Goal: Information Seeking & Learning: Learn about a topic

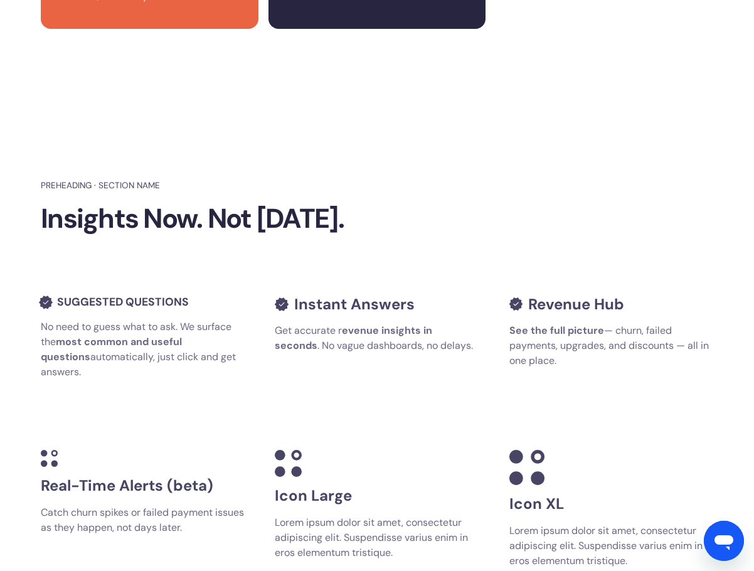
scroll to position [2954, 0]
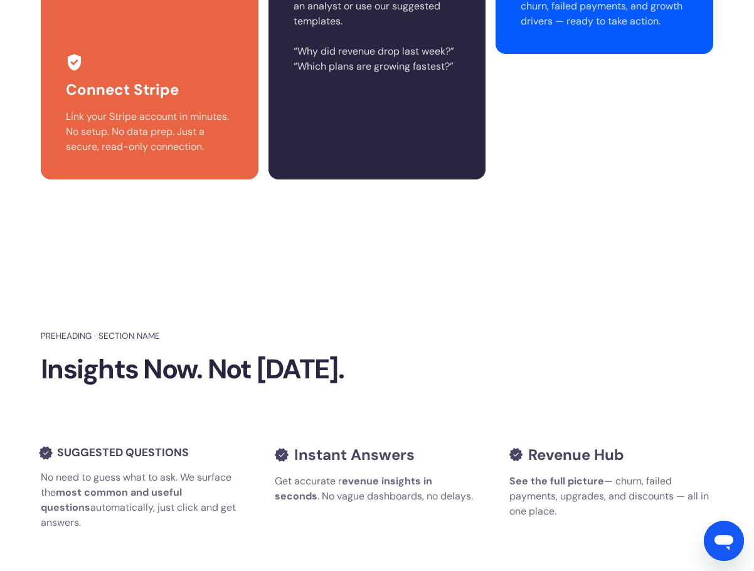
click at [602, 280] on section "Preheading · Section name Insights Now. Not [DATE]. Suggested questions No need…" at bounding box center [377, 575] width 754 height 641
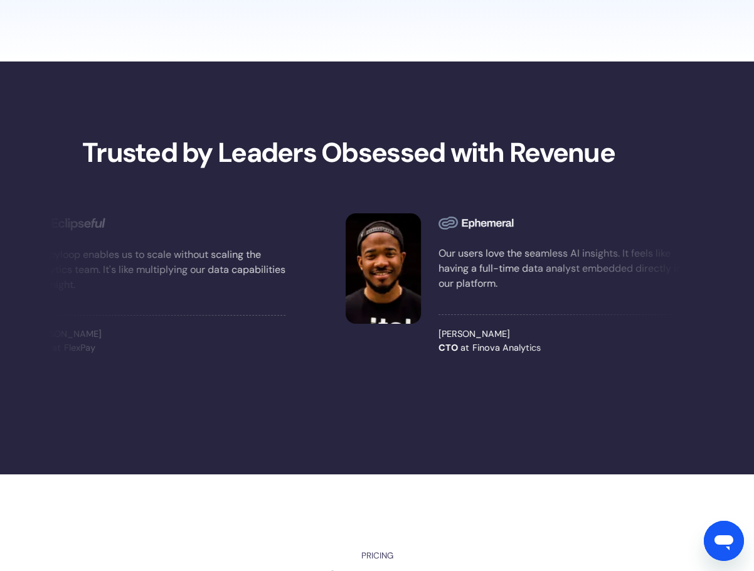
scroll to position [1512, 0]
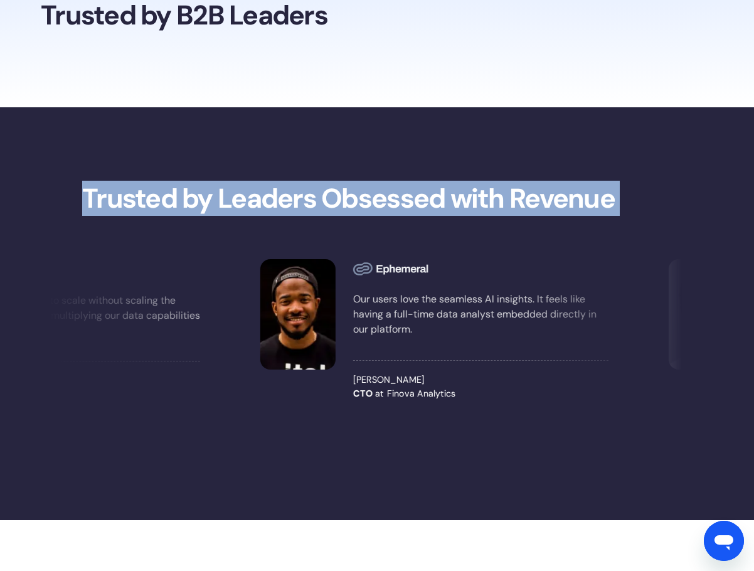
drag, startPoint x: 84, startPoint y: 197, endPoint x: 488, endPoint y: 218, distance: 404.3
click at [488, 218] on section "Trusted by Leaders Obsessed with Revenue Our workflows are now driven by live d…" at bounding box center [377, 313] width 754 height 413
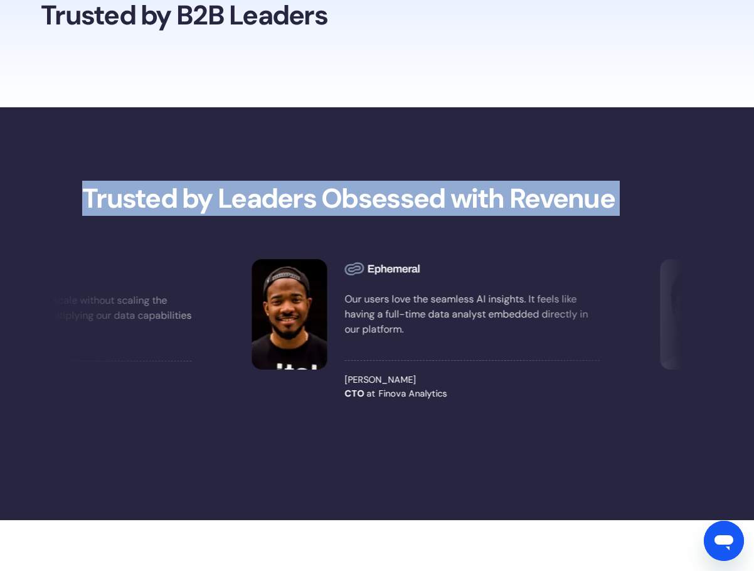
click at [488, 218] on div "Our workflows are now driven by live data conversations. Happyloop feels less l…" at bounding box center [377, 329] width 678 height 229
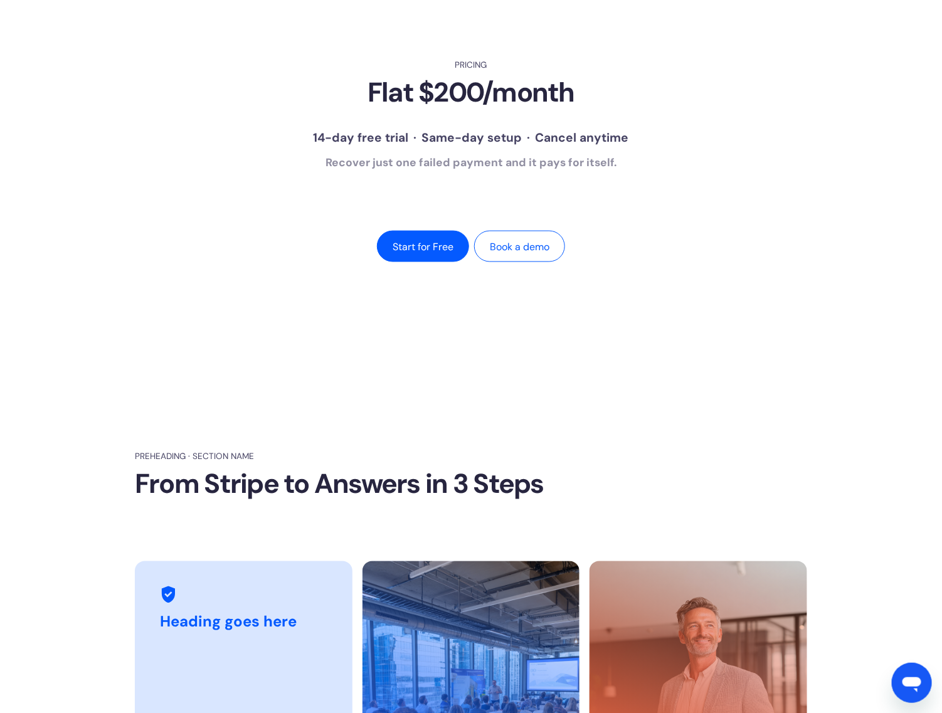
scroll to position [2499, 0]
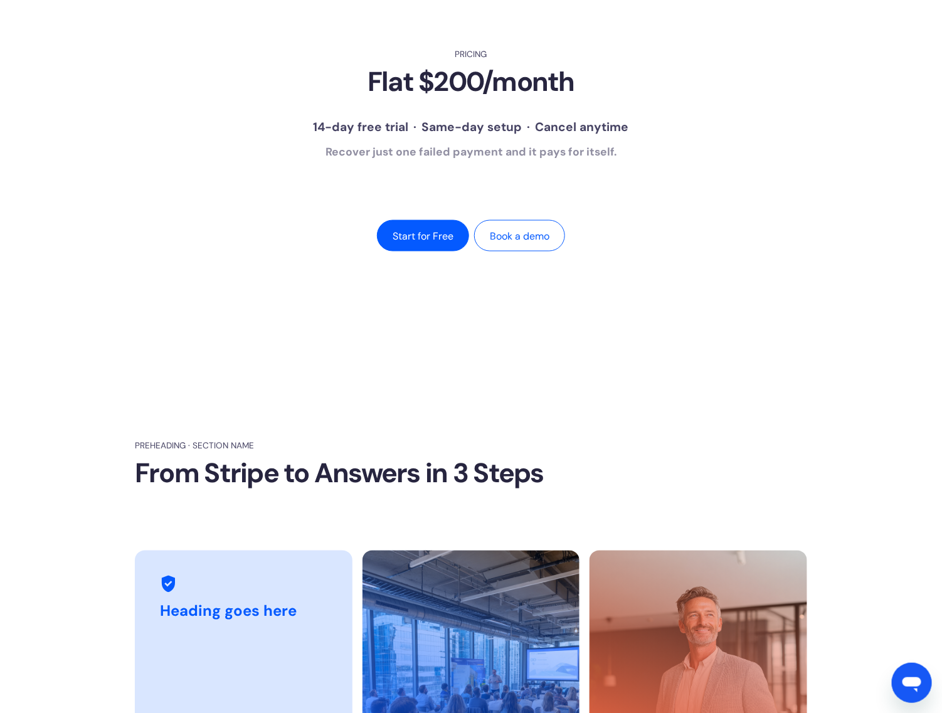
click at [88, 318] on section "Pricing Flat $200/month 14-day free trial · Same-day setup · Cancel anytime Rec…" at bounding box center [471, 150] width 942 height 392
drag, startPoint x: 455, startPoint y: 307, endPoint x: 445, endPoint y: 384, distance: 77.8
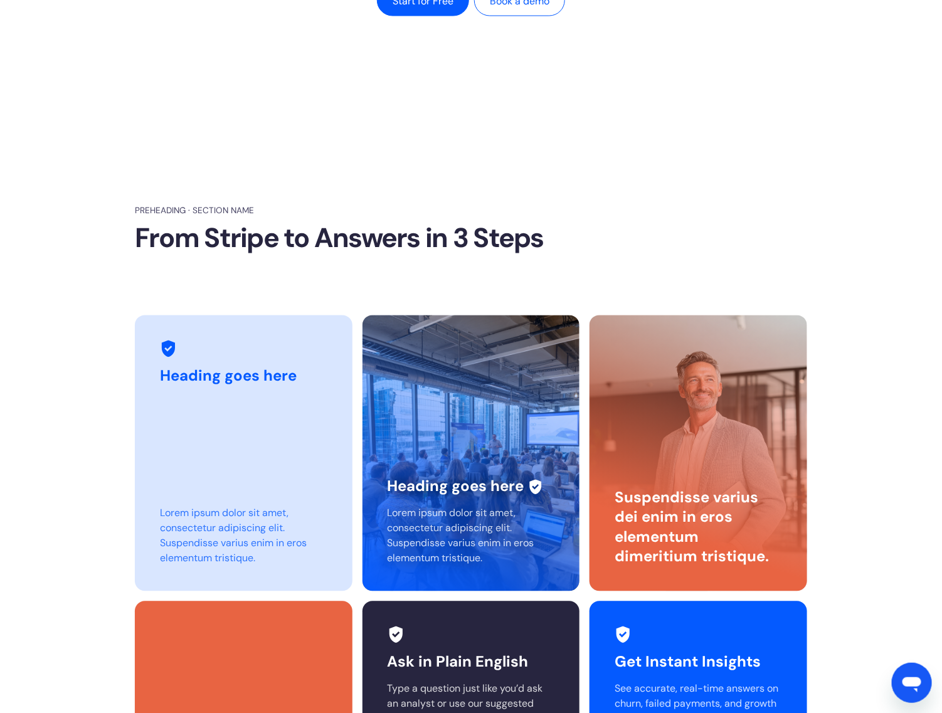
scroll to position [2812, 0]
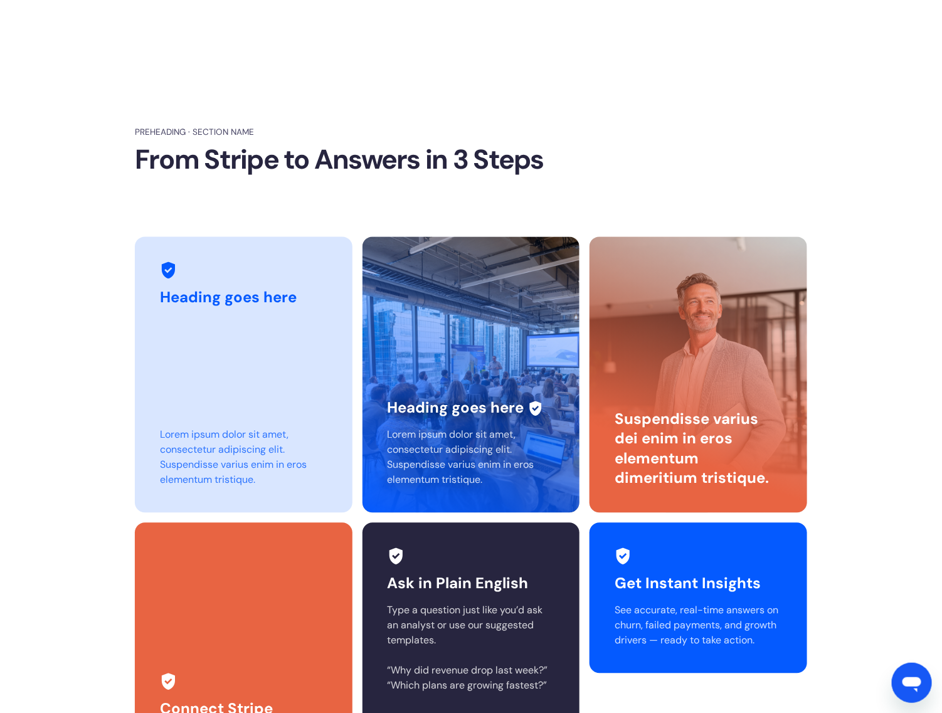
click at [439, 171] on strong "From Stripe to Answers in 3 Steps" at bounding box center [339, 159] width 409 height 35
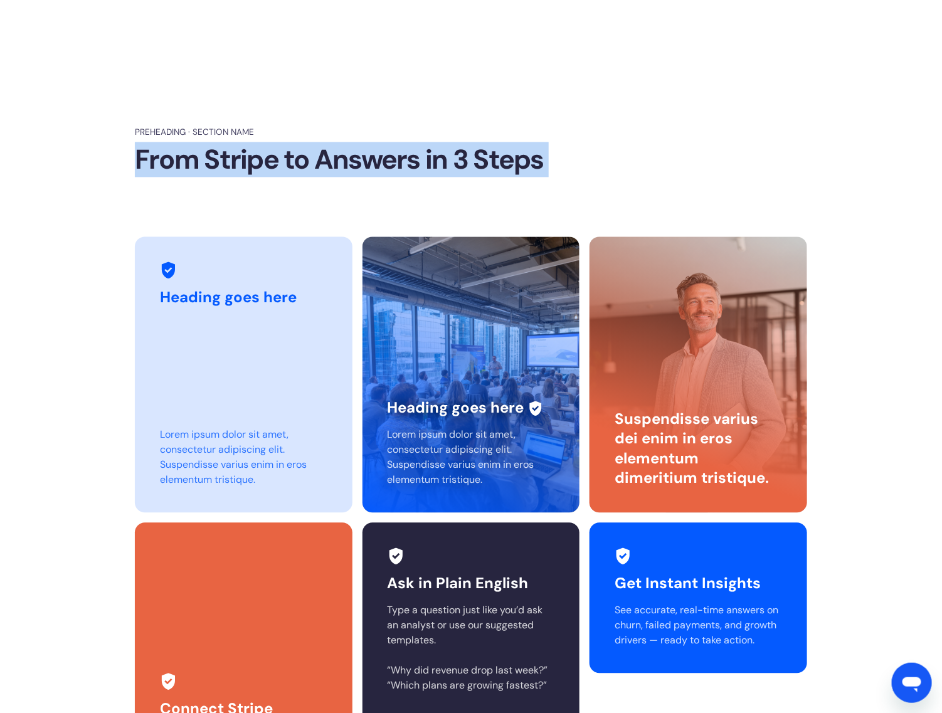
click at [439, 171] on strong "From Stripe to Answers in 3 Steps" at bounding box center [339, 159] width 409 height 35
copy div "From Stripe to Answers in 3 Steps"
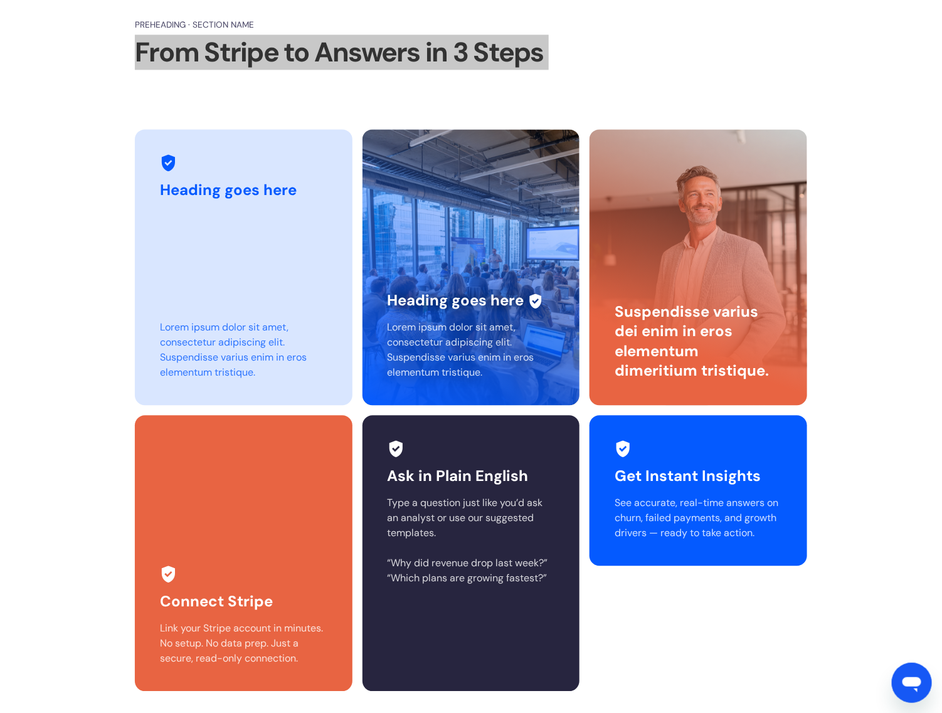
scroll to position [2969, 0]
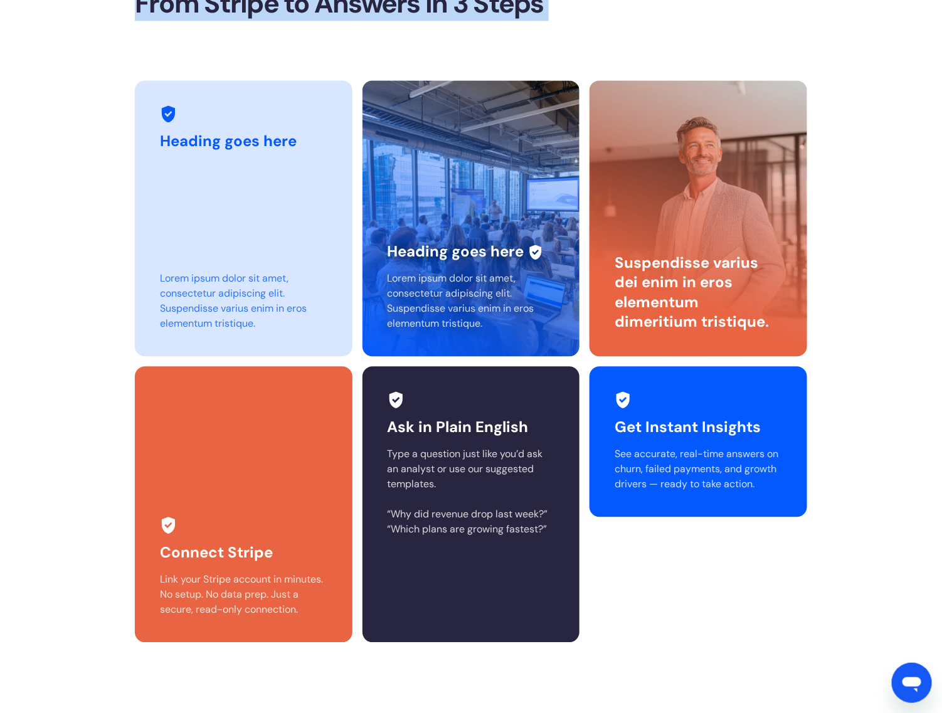
click at [431, 256] on h3 "Heading goes here" at bounding box center [455, 252] width 137 height 18
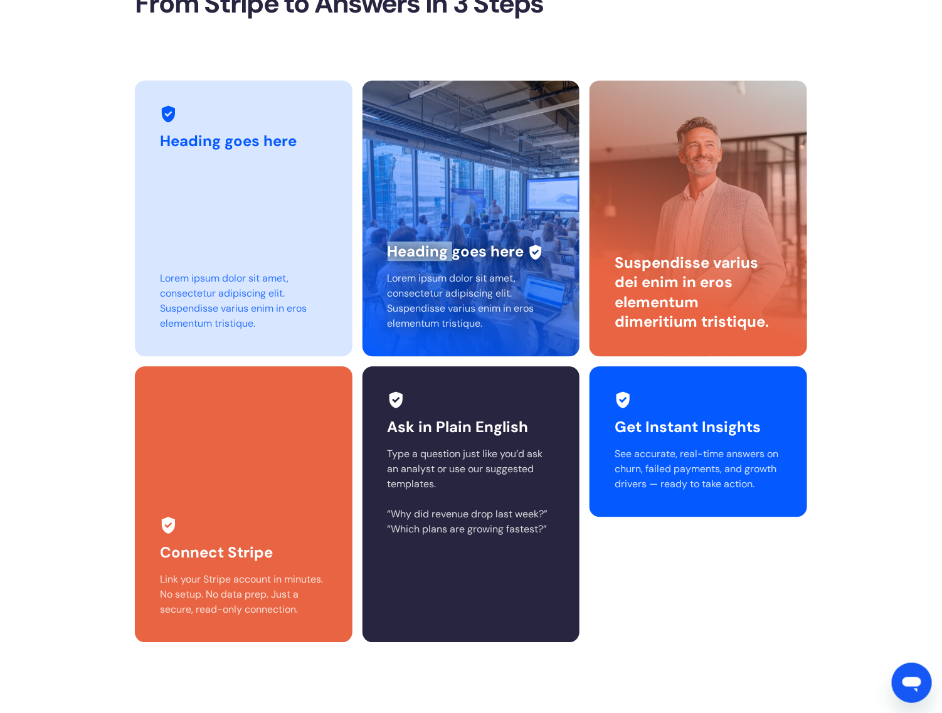
click at [431, 256] on h3 "Heading goes here" at bounding box center [455, 252] width 137 height 18
copy div "Heading goes here"
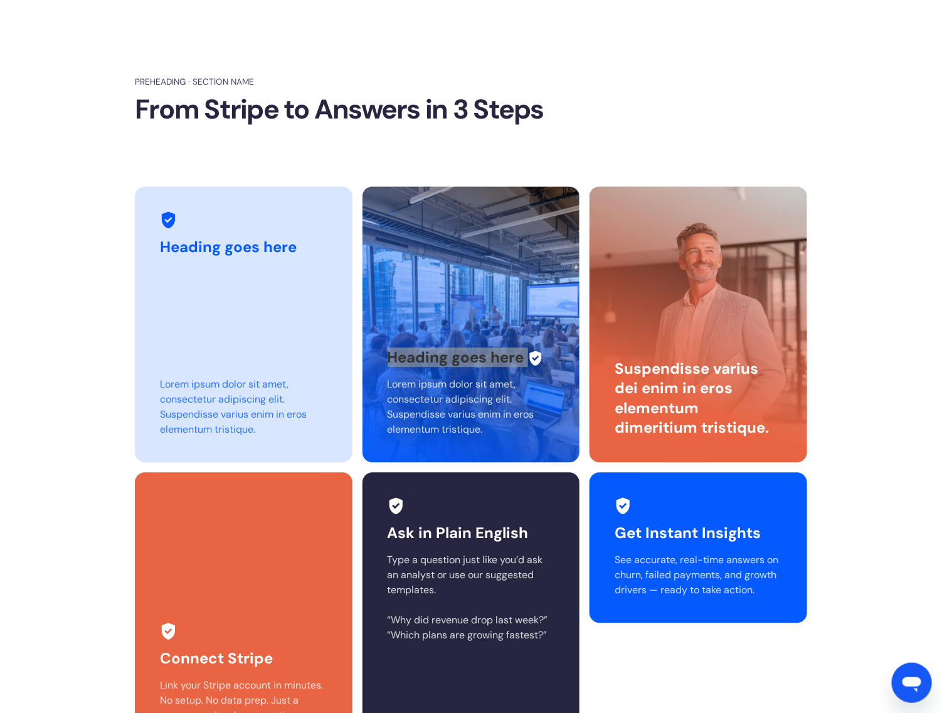
scroll to position [2890, 0]
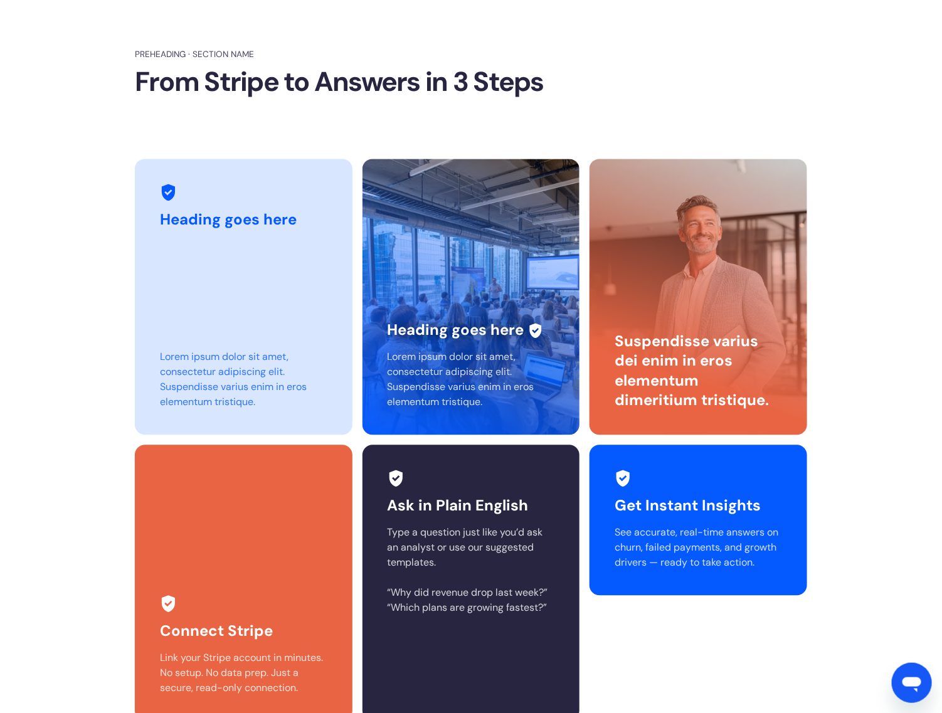
click at [653, 352] on h3 "Suspendisse varius dei enim in eros elementum dimeritium tristique." at bounding box center [697, 370] width 167 height 78
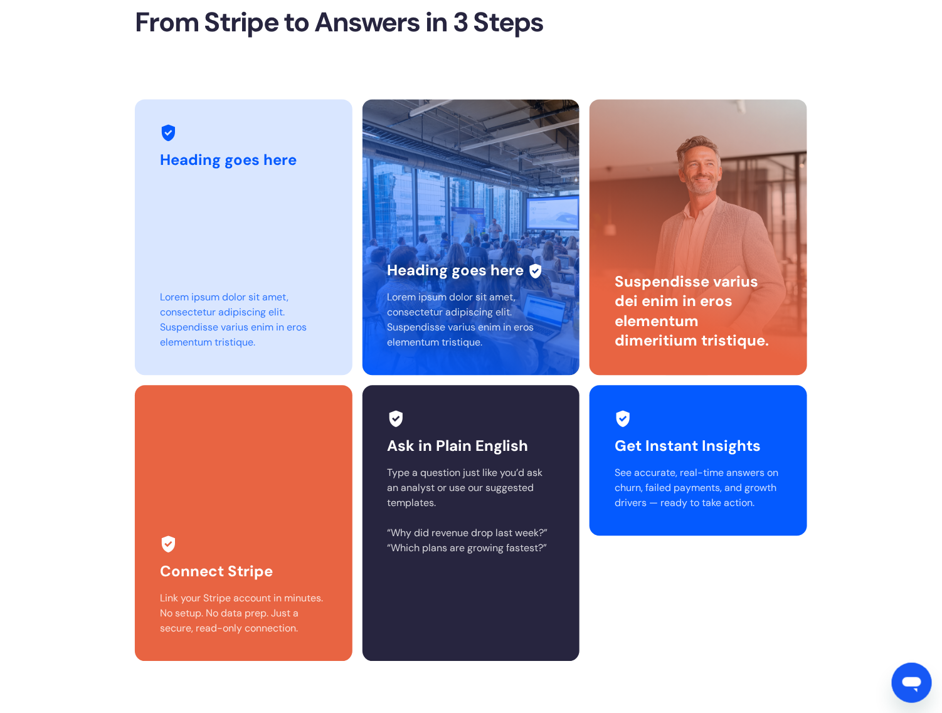
scroll to position [3047, 0]
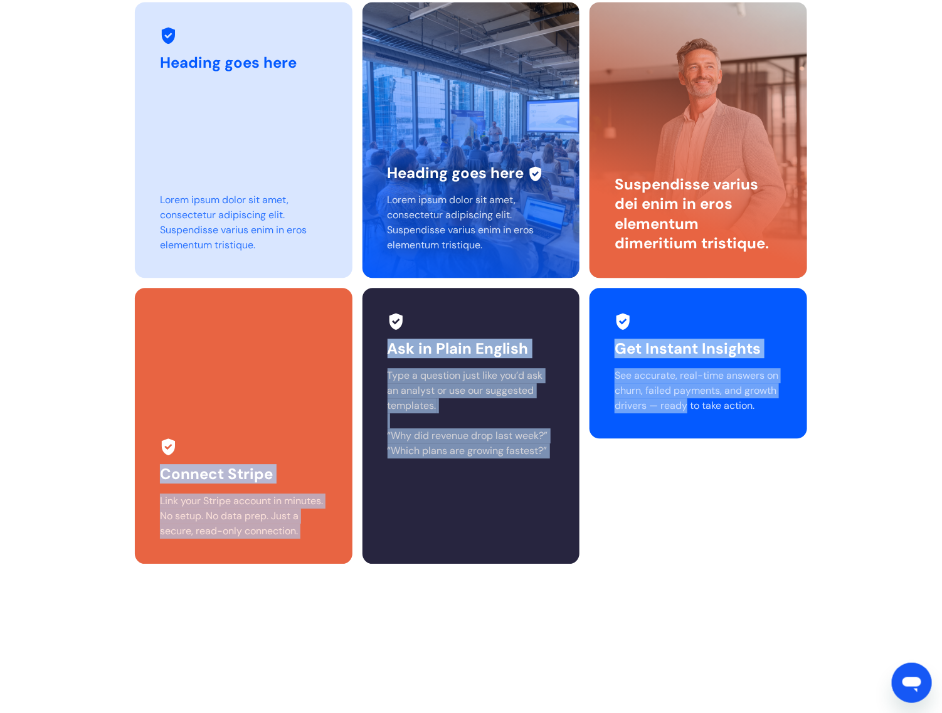
drag, startPoint x: 141, startPoint y: 425, endPoint x: 688, endPoint y: 414, distance: 546.8
click at [688, 414] on section "Preheading · Section name From Stripe to Answers in 3 Steps Heading goes here L…" at bounding box center [471, 227] width 942 height 861
click at [687, 413] on p "See accurate, real-time answers on churn, failed payments, and growth drivers —…" at bounding box center [697, 390] width 167 height 45
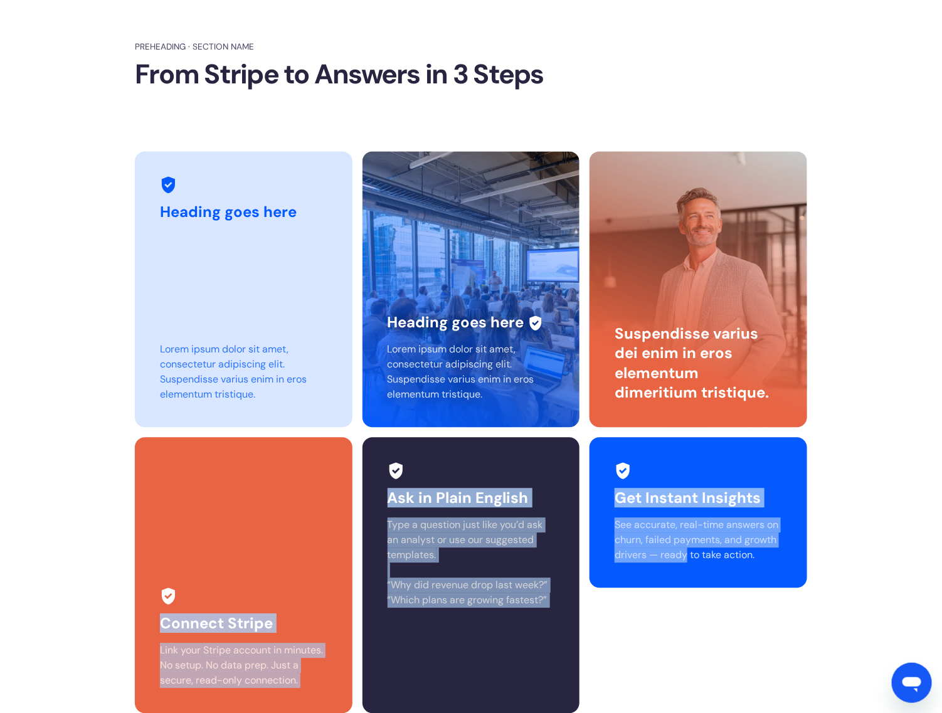
scroll to position [2890, 0]
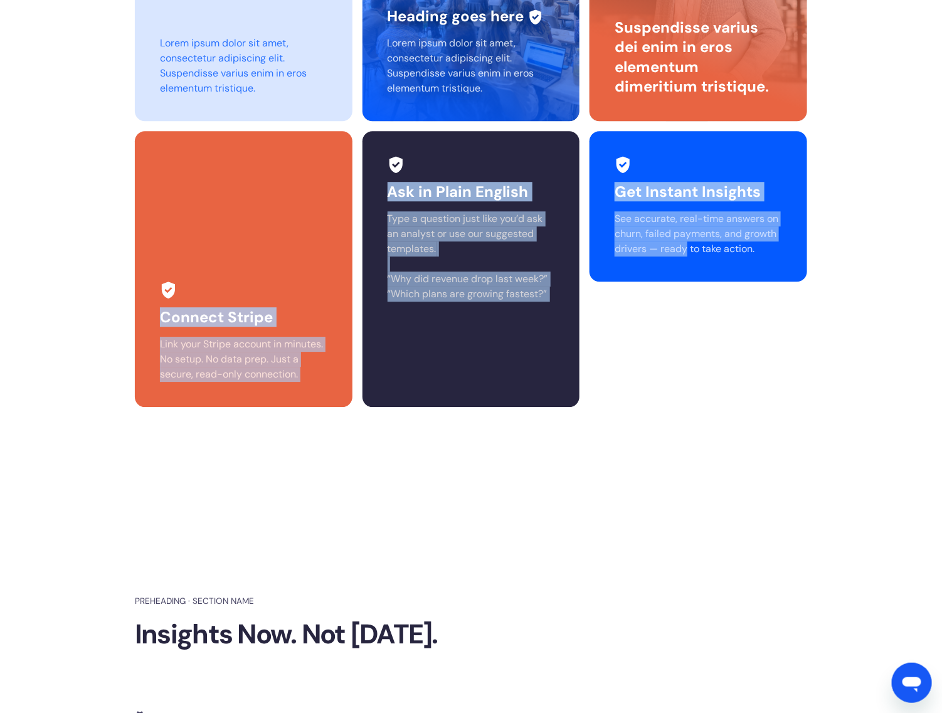
click at [493, 402] on div "Ask in Plain English Type a question just like you’d ask an analyst or use our …" at bounding box center [471, 269] width 218 height 276
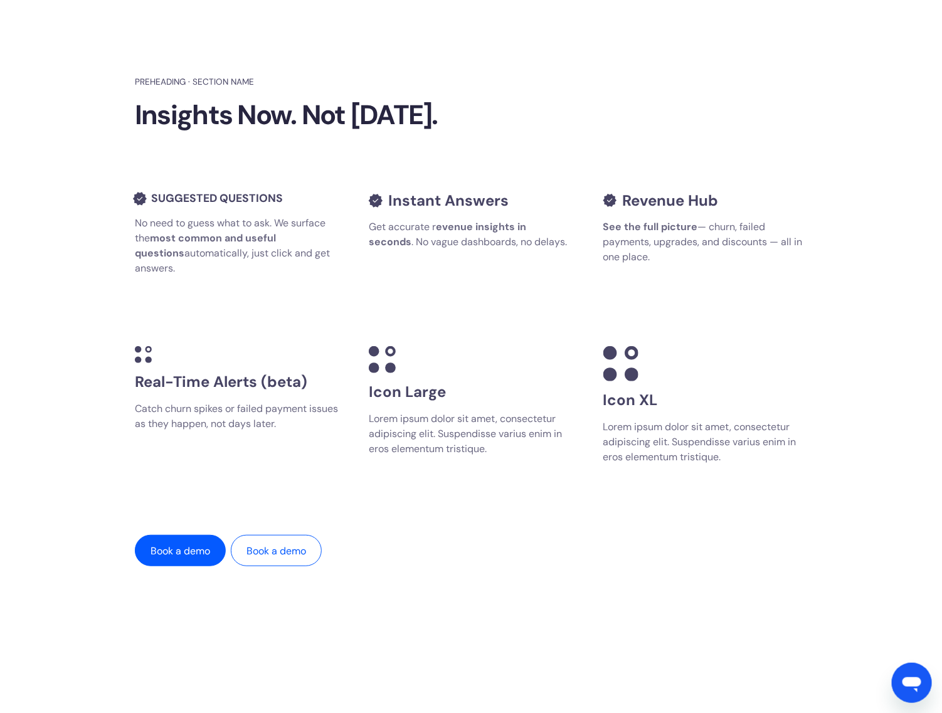
scroll to position [3988, 0]
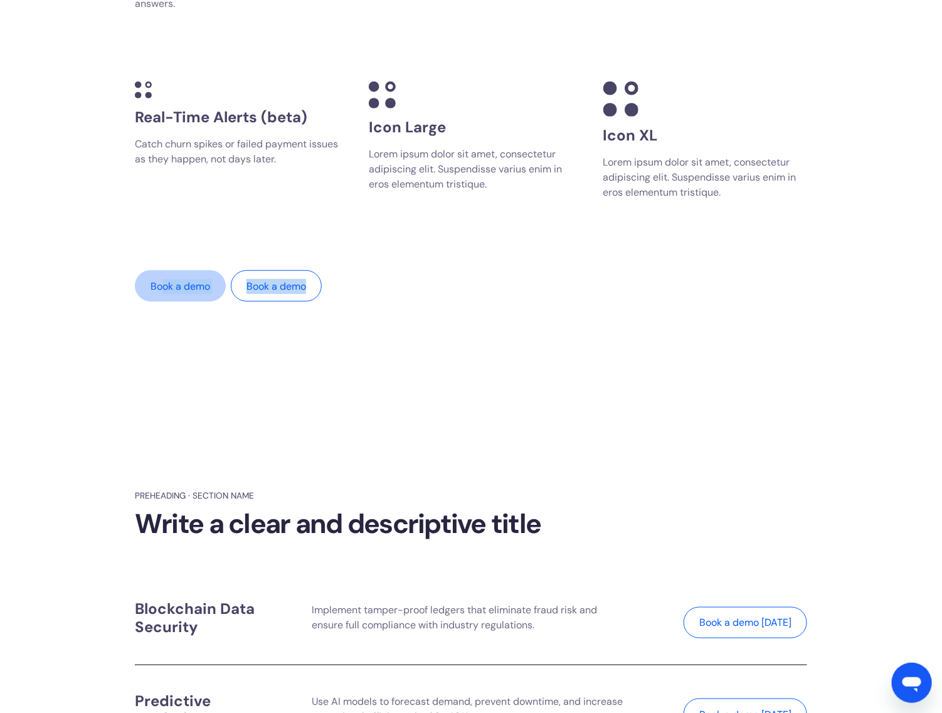
drag, startPoint x: 349, startPoint y: 305, endPoint x: 160, endPoint y: 268, distance: 193.0
click at [160, 267] on section "Preheading · Section name Insights Now. Not [DATE]. Suggested questions No need…" at bounding box center [471, 56] width 942 height 678
click at [188, 326] on section "Preheading · Section name Insights Now. Not [DATE]. Suggested questions No need…" at bounding box center [471, 56] width 942 height 678
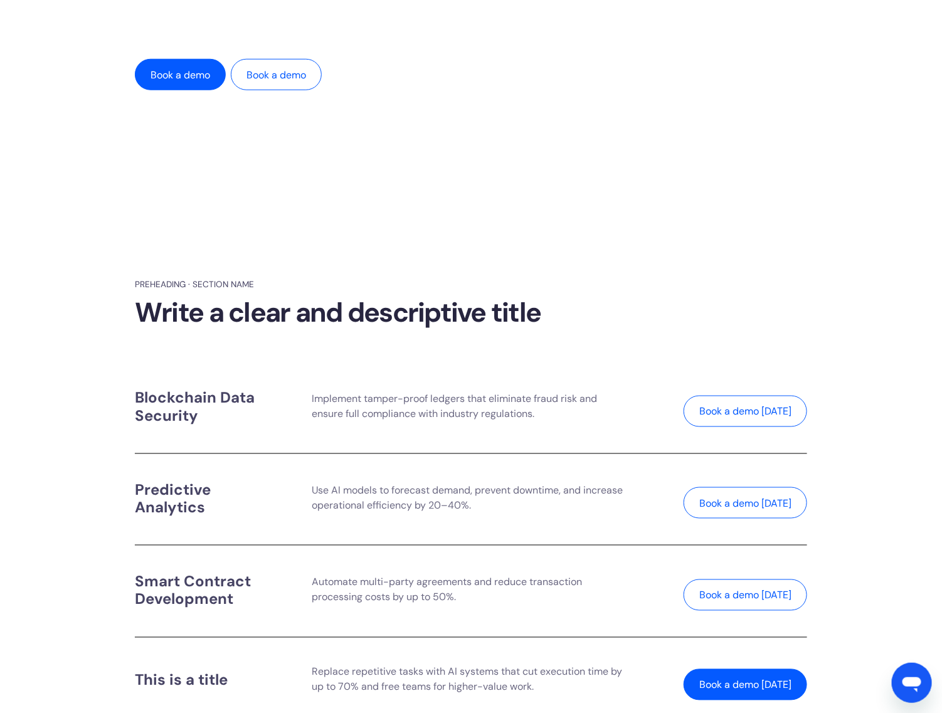
scroll to position [4301, 0]
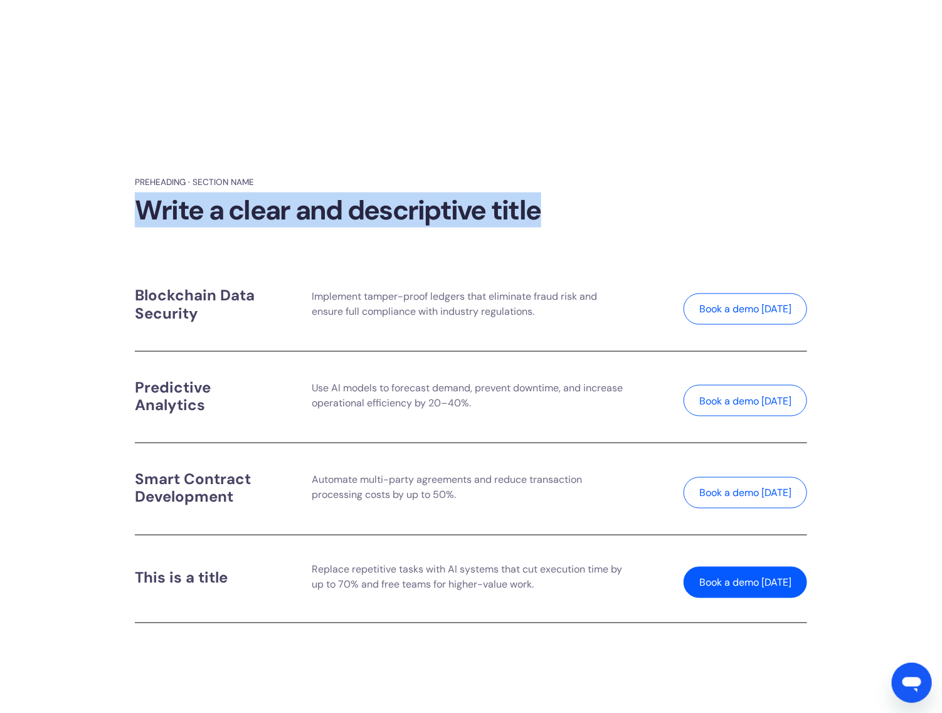
drag, startPoint x: 127, startPoint y: 192, endPoint x: 591, endPoint y: 204, distance: 464.1
click at [591, 204] on section "Preheading · Section name Write a clear and descriptive title Blockchain Data S…" at bounding box center [471, 399] width 942 height 635
copy h2 "Write a clear and descriptive title"
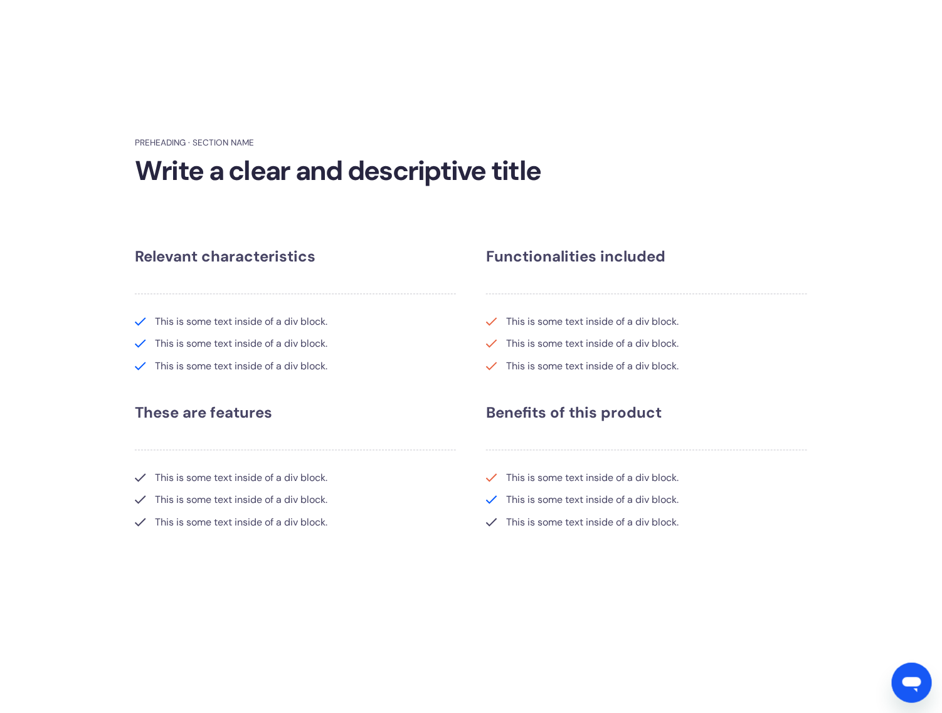
scroll to position [5006, 0]
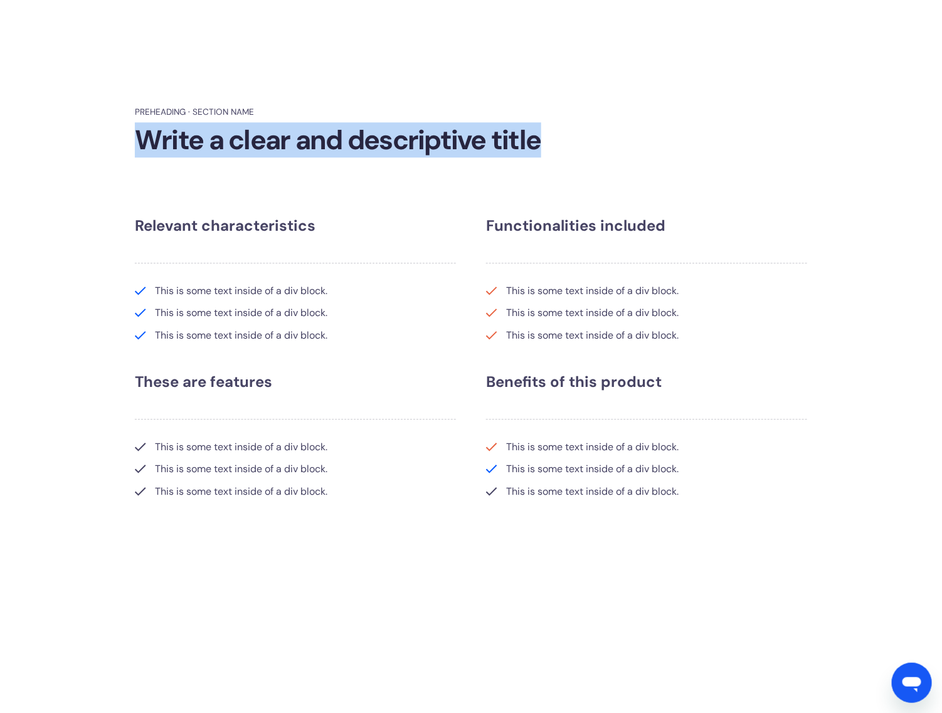
drag, startPoint x: 552, startPoint y: 129, endPoint x: 100, endPoint y: 135, distance: 451.5
click at [100, 135] on section "Preheading · Section name Write a clear and descriptive title Relevant characte…" at bounding box center [471, 302] width 942 height 581
copy h2 "Write a clear and descriptive title"
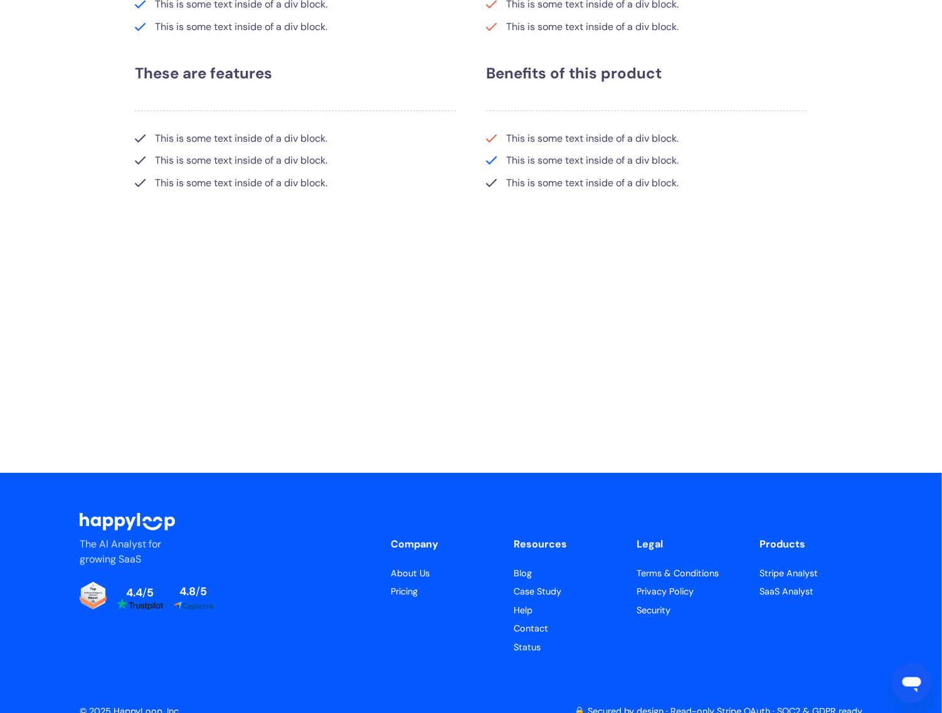
scroll to position [5331, 0]
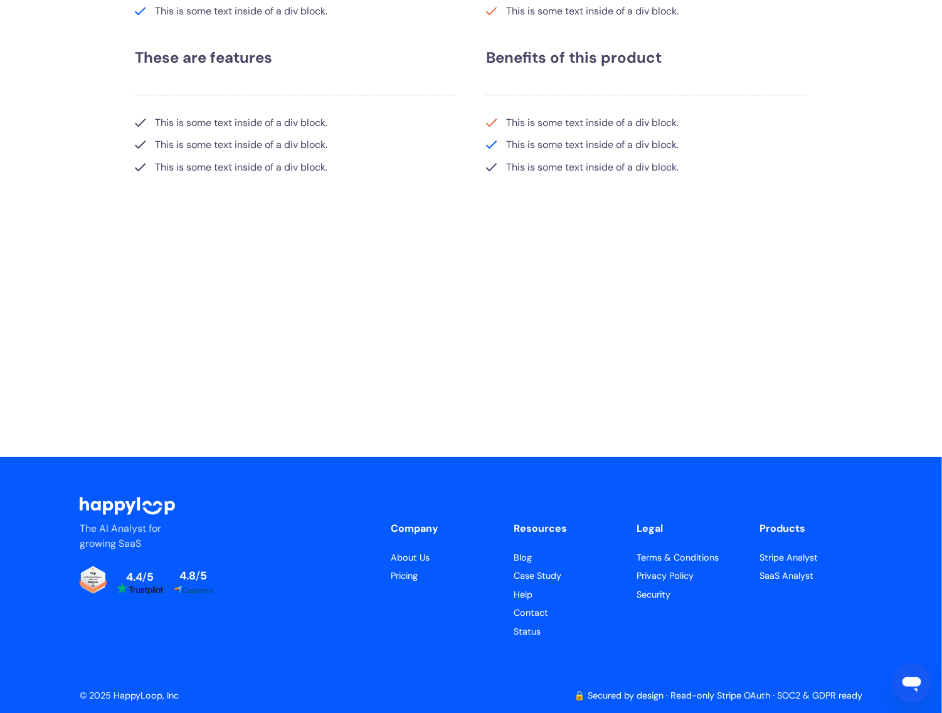
drag, startPoint x: 803, startPoint y: 544, endPoint x: 764, endPoint y: 243, distance: 303.5
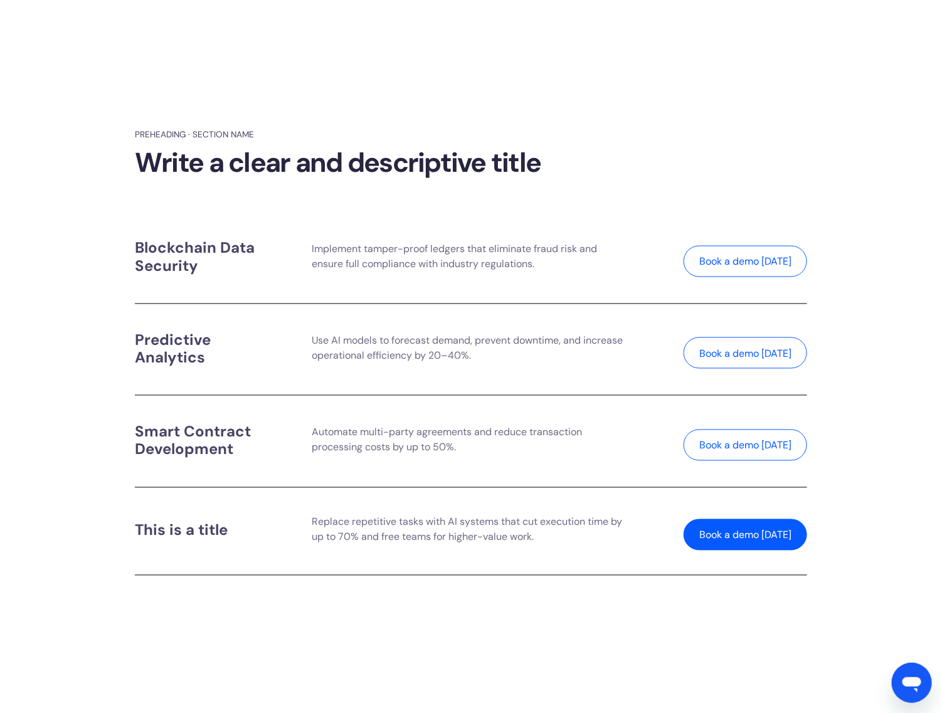
scroll to position [0, 0]
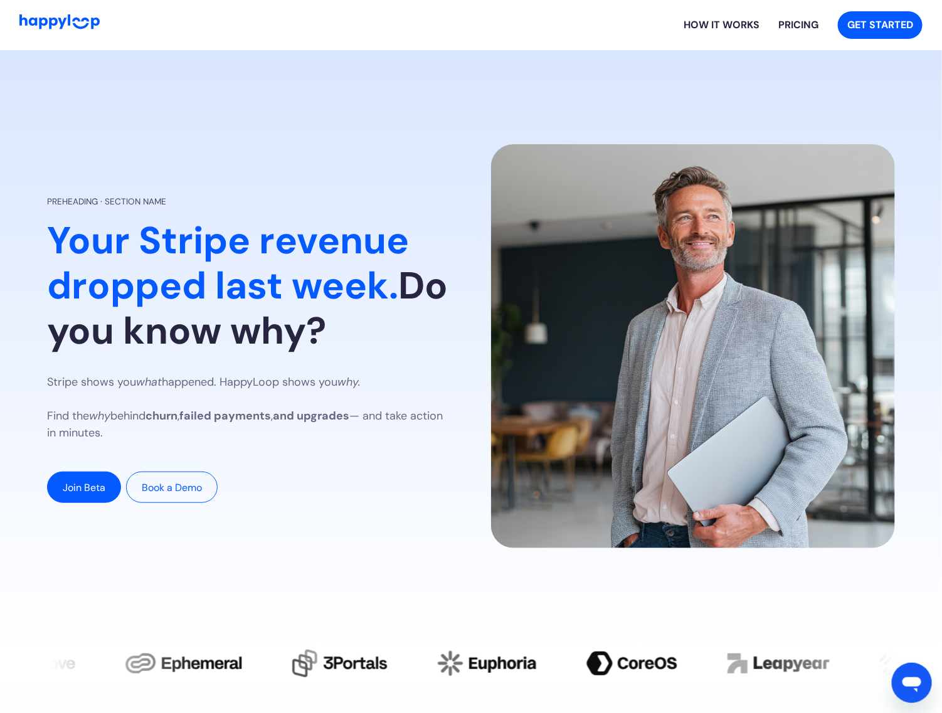
drag, startPoint x: 809, startPoint y: 425, endPoint x: 801, endPoint y: 23, distance: 402.6
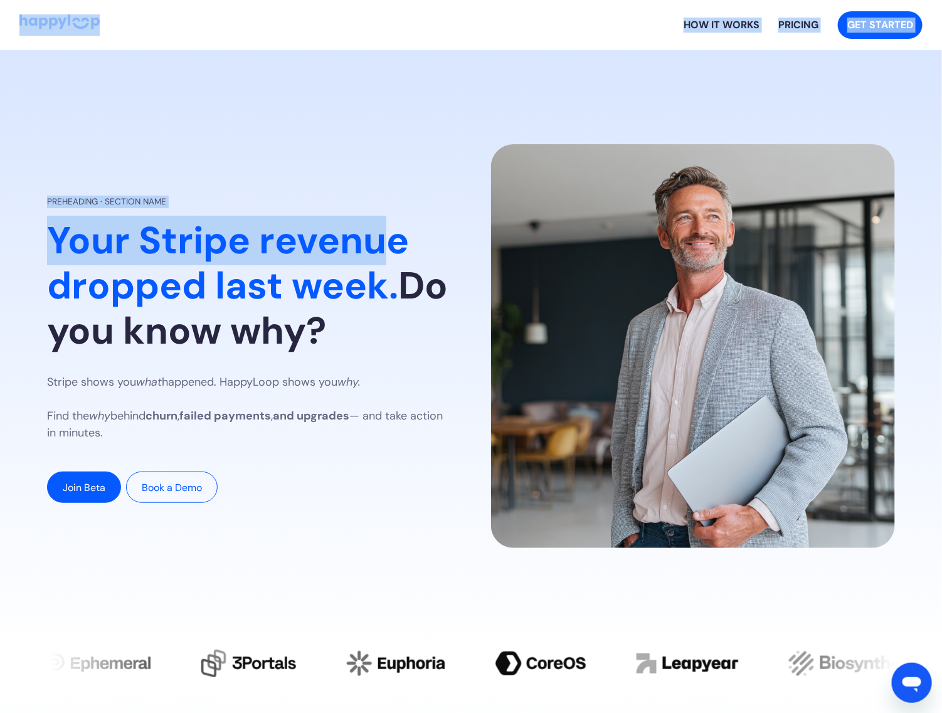
drag, startPoint x: 371, startPoint y: 33, endPoint x: 396, endPoint y: 79, distance: 52.7
click at [396, 80] on section "Preheading · Section name Your Stripe revenue dropped last week. Do you know wh…" at bounding box center [471, 349] width 942 height 598
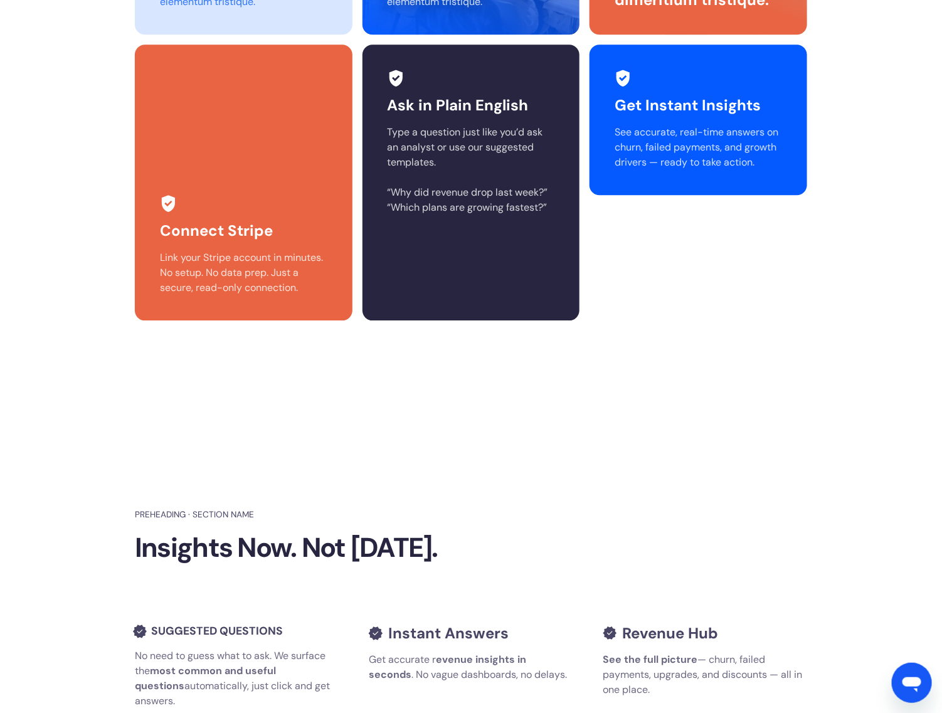
scroll to position [5331, 0]
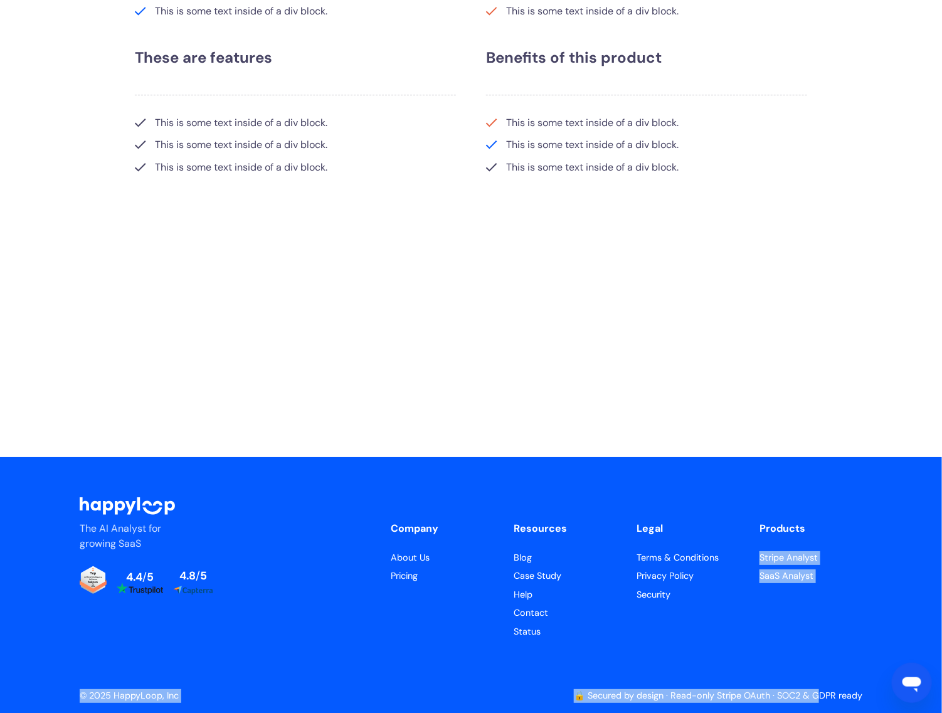
drag, startPoint x: 821, startPoint y: 631, endPoint x: 753, endPoint y: 537, distance: 116.8
click at [753, 537] on div "The AI Analyst for growing SaaS 4.4 / 5 4.8 / 5 Company About Us Pricing Resour…" at bounding box center [471, 589] width 782 height 265
copy div "Stripe Analyst SaaS Analyst © 2025 HappyLoop, Inc 🔒 Secured by design · Read-on…"
click at [255, 571] on div "The AI Analyst for growing SaaS 4.4 / 5 4.8 / 5 Company About Us Pricing Resour…" at bounding box center [471, 589] width 782 height 265
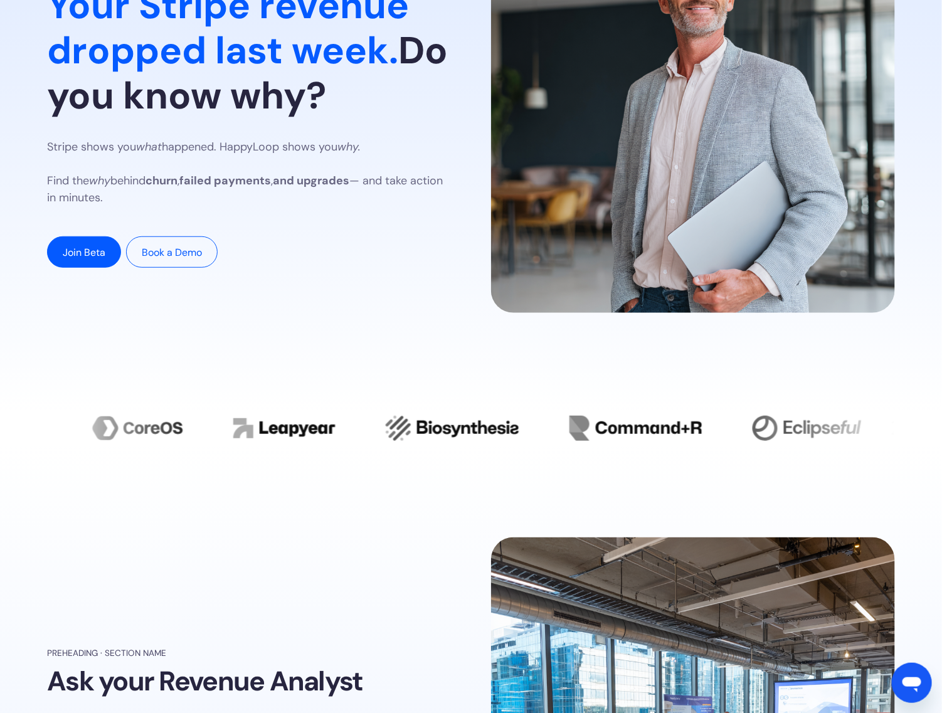
scroll to position [0, 0]
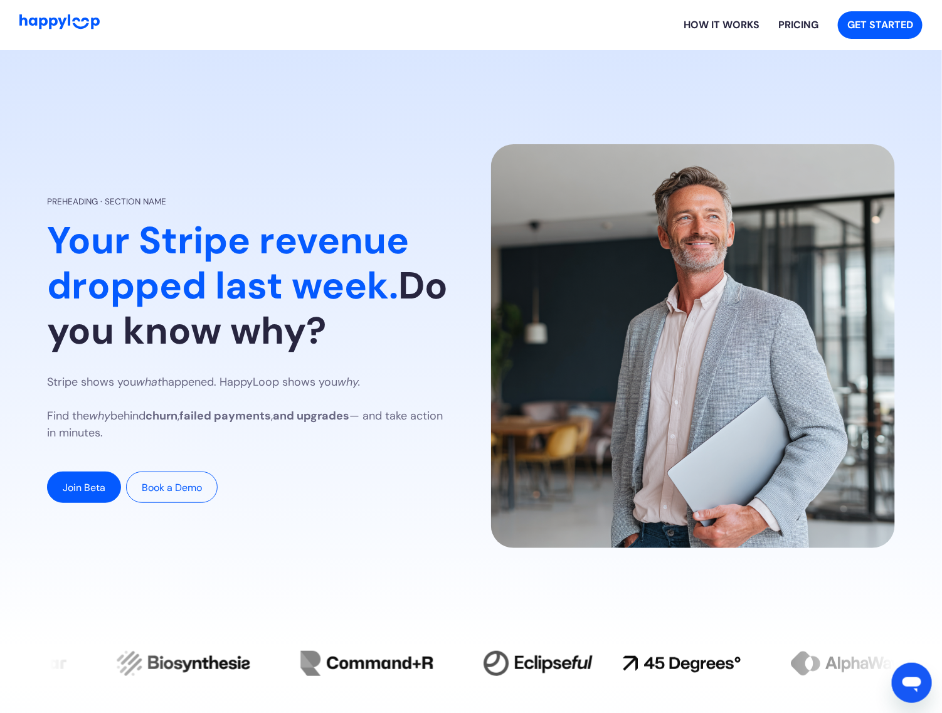
click at [687, 102] on section "Preheading · Section name Your Stripe revenue dropped last week. Do you know wh…" at bounding box center [471, 349] width 942 height 598
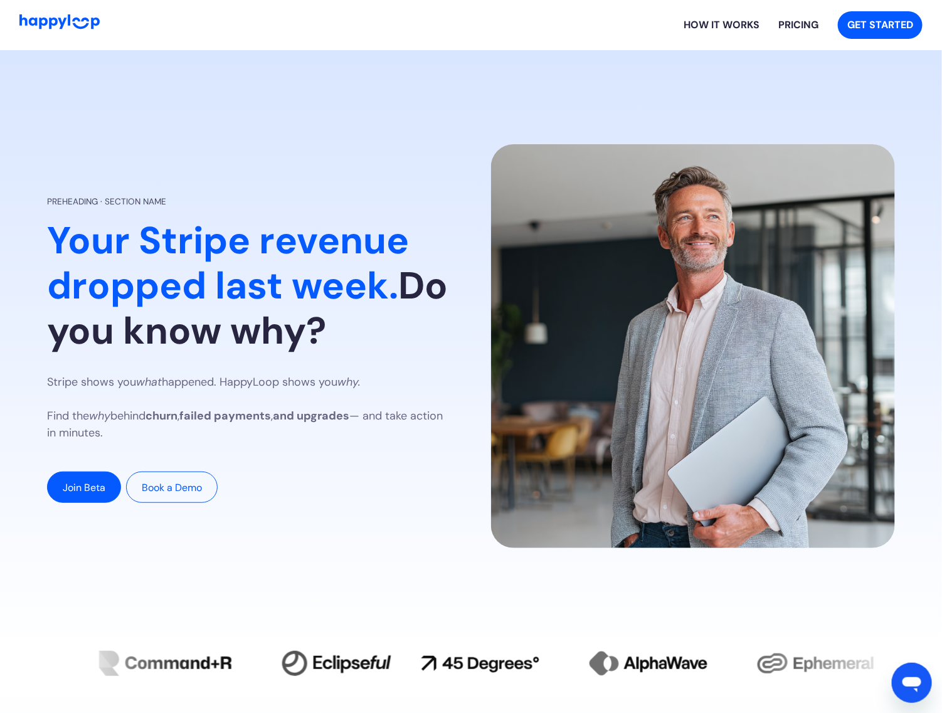
click at [717, 18] on link "How it works" at bounding box center [721, 25] width 95 height 40
click at [789, 14] on link "Pricing" at bounding box center [798, 25] width 59 height 40
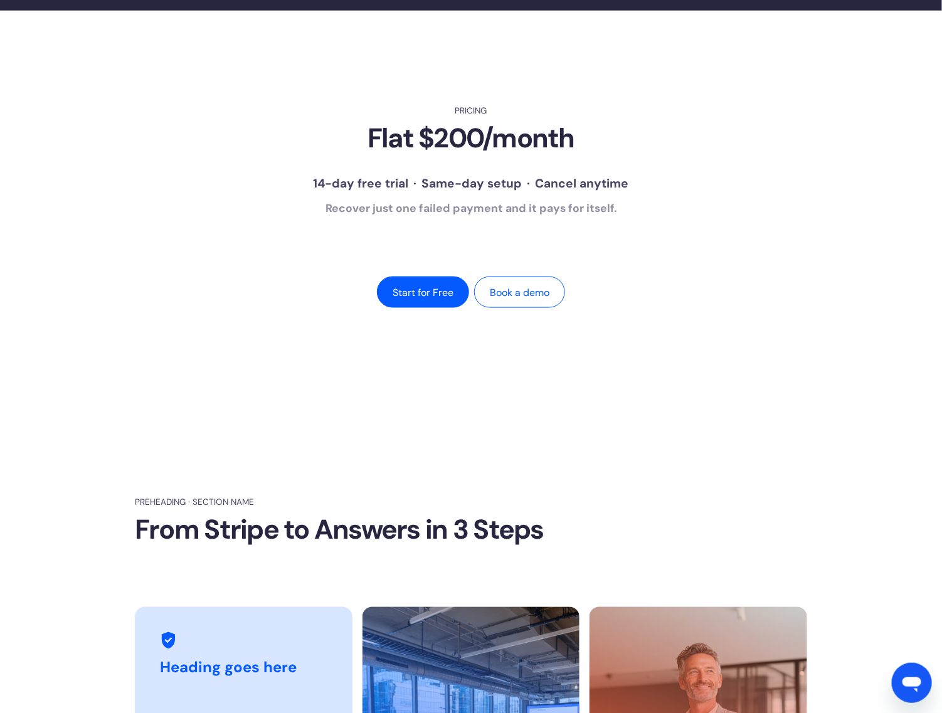
scroll to position [2453, 0]
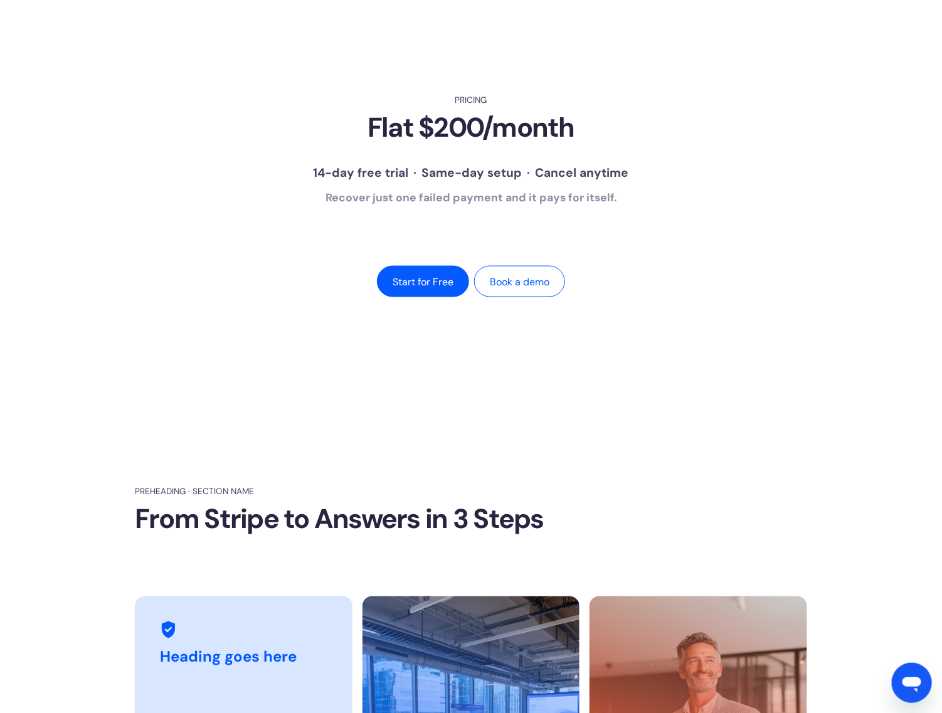
click at [450, 167] on div "Same-day setup" at bounding box center [472, 173] width 100 height 18
click at [542, 242] on div "Pricing Flat $200/month 14-day free trial · Same-day setup · Cancel anytime Rec…" at bounding box center [471, 196] width 848 height 204
click at [473, 201] on strong "Recover just one failed payment and it pays for itself." at bounding box center [470, 198] width 291 height 14
click at [472, 201] on strong "Recover just one failed payment and it pays for itself." at bounding box center [470, 198] width 291 height 14
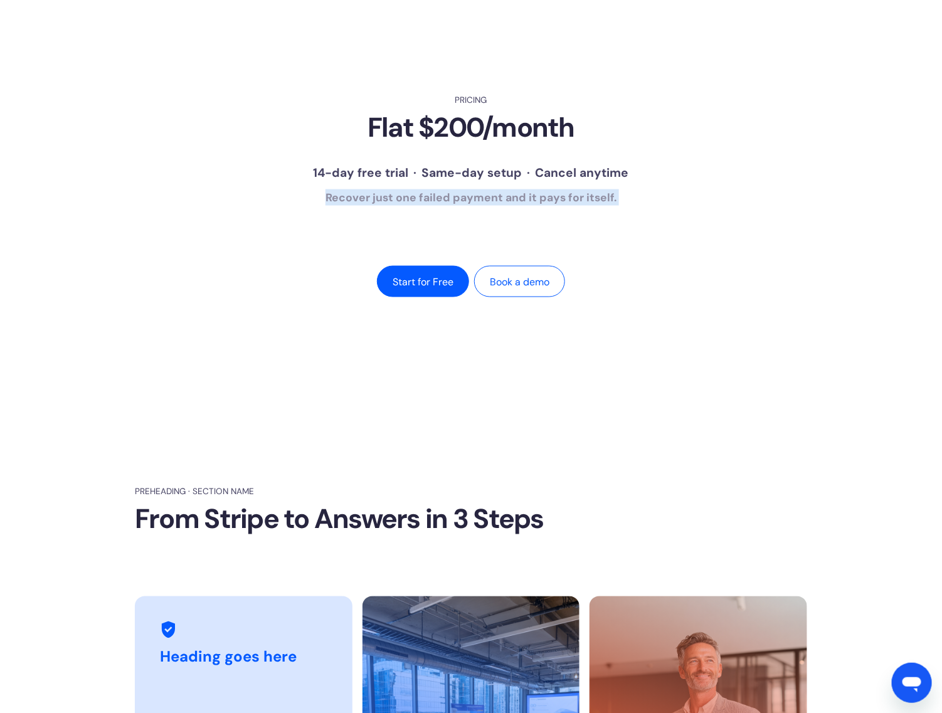
click at [471, 208] on div "Pricing Flat $200/month 14-day free trial · Same-day setup · Cancel anytime Rec…" at bounding box center [471, 196] width 848 height 204
click at [468, 236] on div "Pricing Flat $200/month 14-day free trial · Same-day setup · Cancel anytime Rec…" at bounding box center [471, 196] width 848 height 204
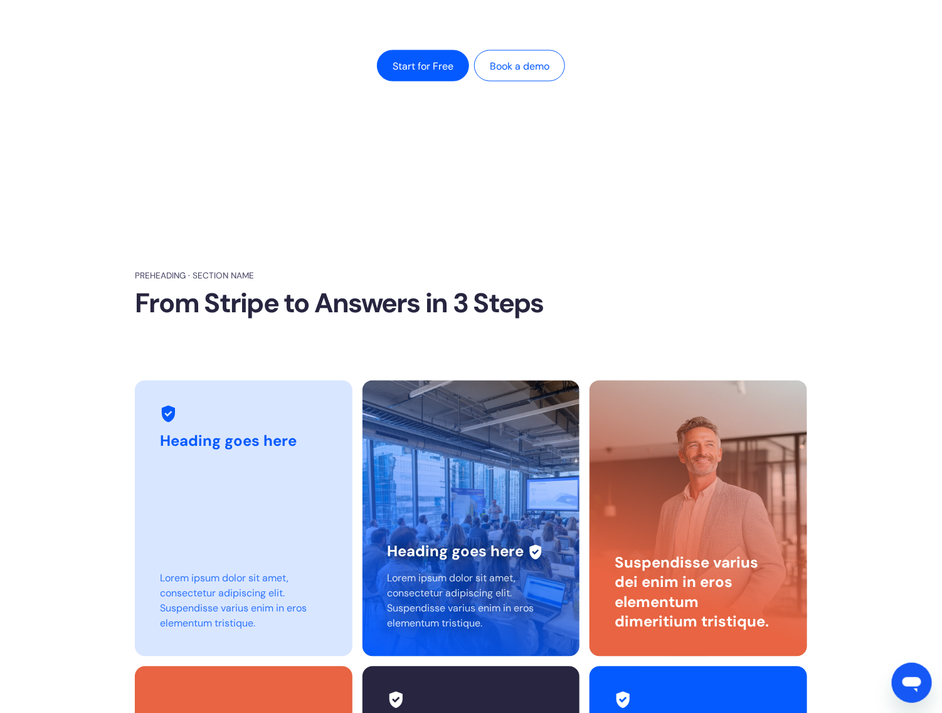
scroll to position [2766, 0]
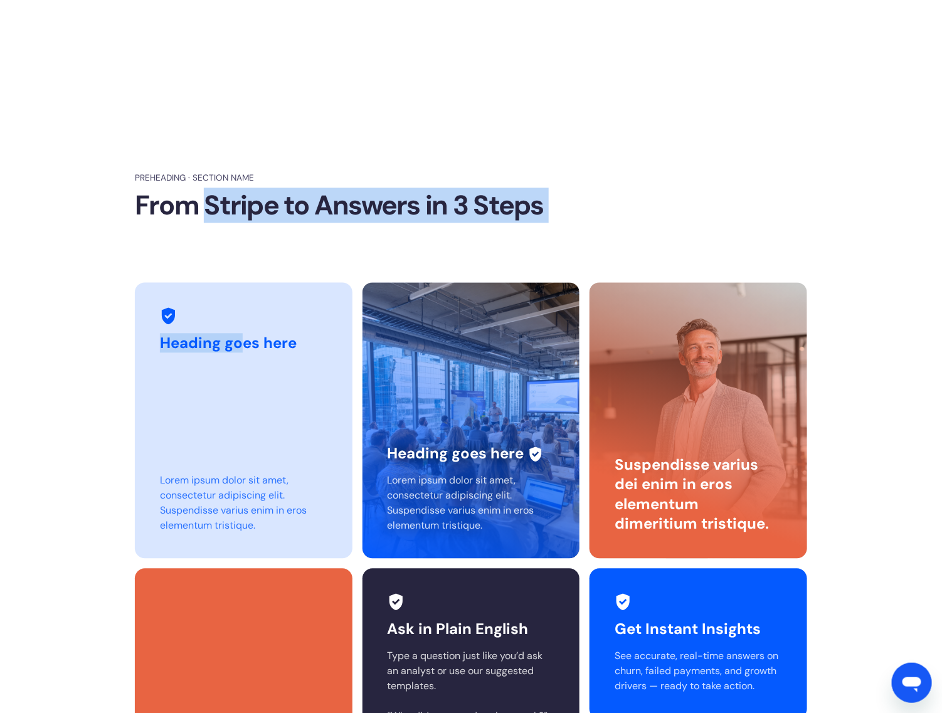
drag, startPoint x: 210, startPoint y: 210, endPoint x: 245, endPoint y: 280, distance: 78.5
click at [245, 280] on div "Preheading · Section name From Stripe to Answers in 3 Steps Heading goes here L…" at bounding box center [471, 508] width 672 height 672
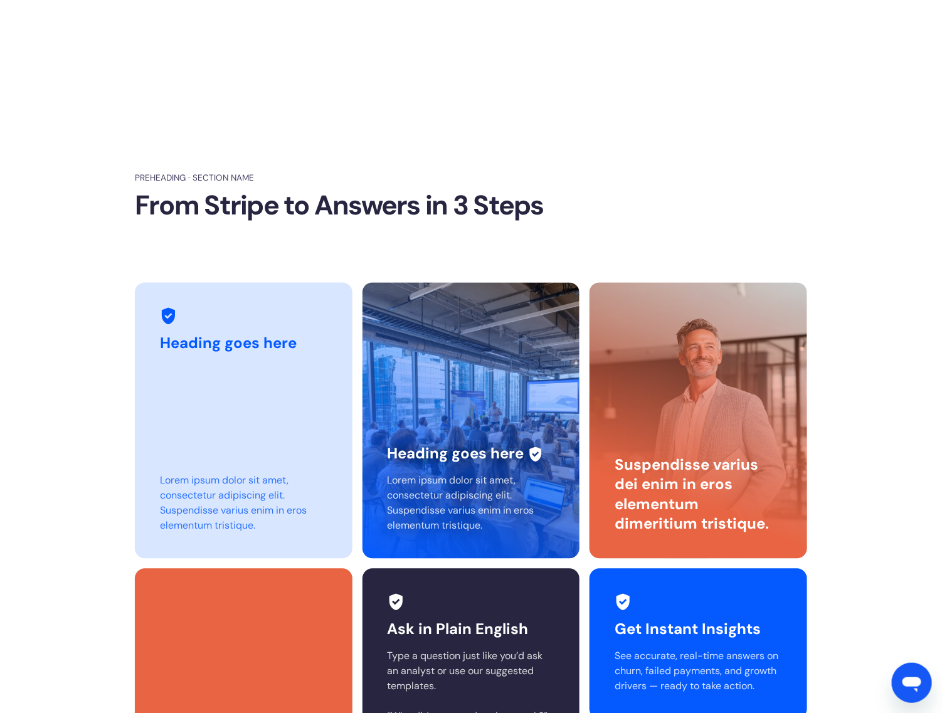
click at [250, 266] on div "Preheading · Section name From Stripe to Answers in 3 Steps Heading goes here L…" at bounding box center [471, 508] width 672 height 672
click at [253, 261] on div "Preheading · Section name From Stripe to Answers in 3 Steps Heading goes here L…" at bounding box center [471, 508] width 672 height 672
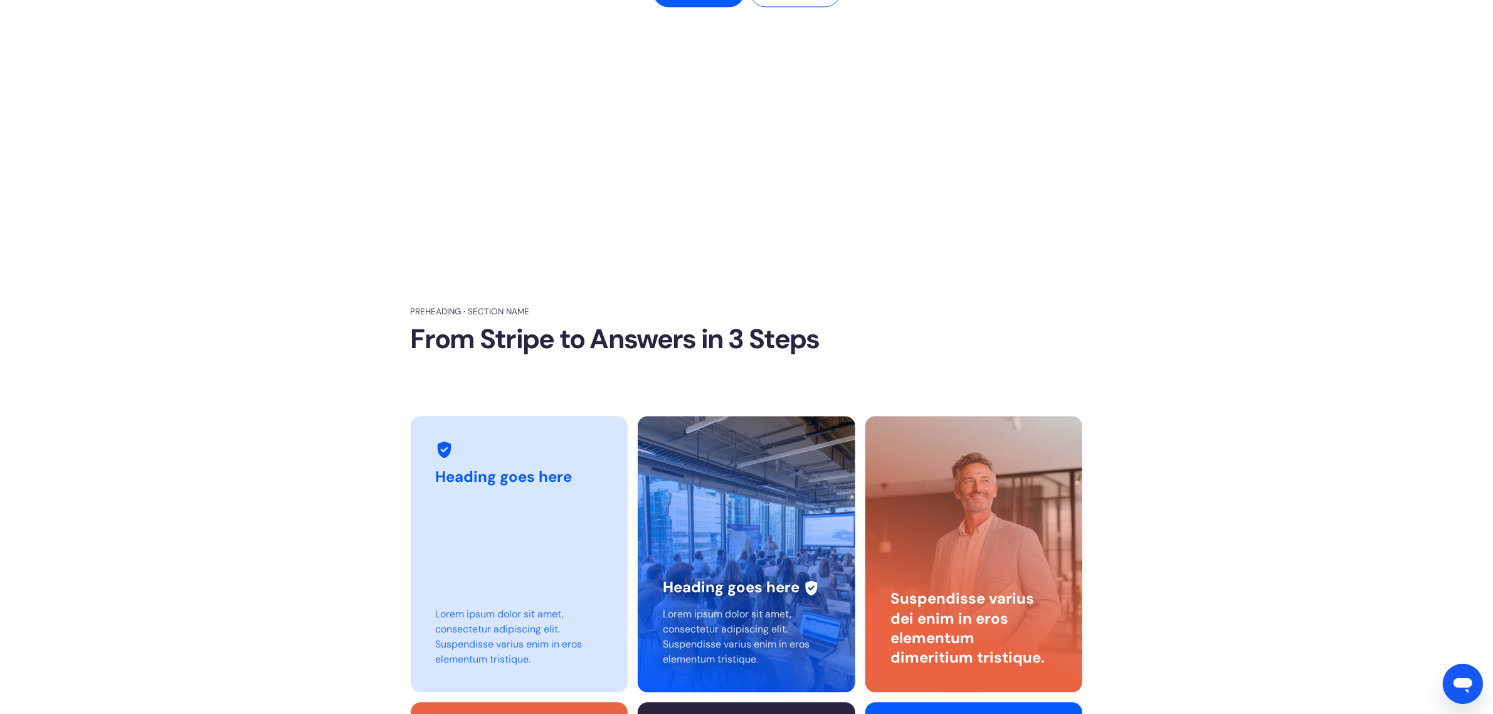
scroll to position [3417, 0]
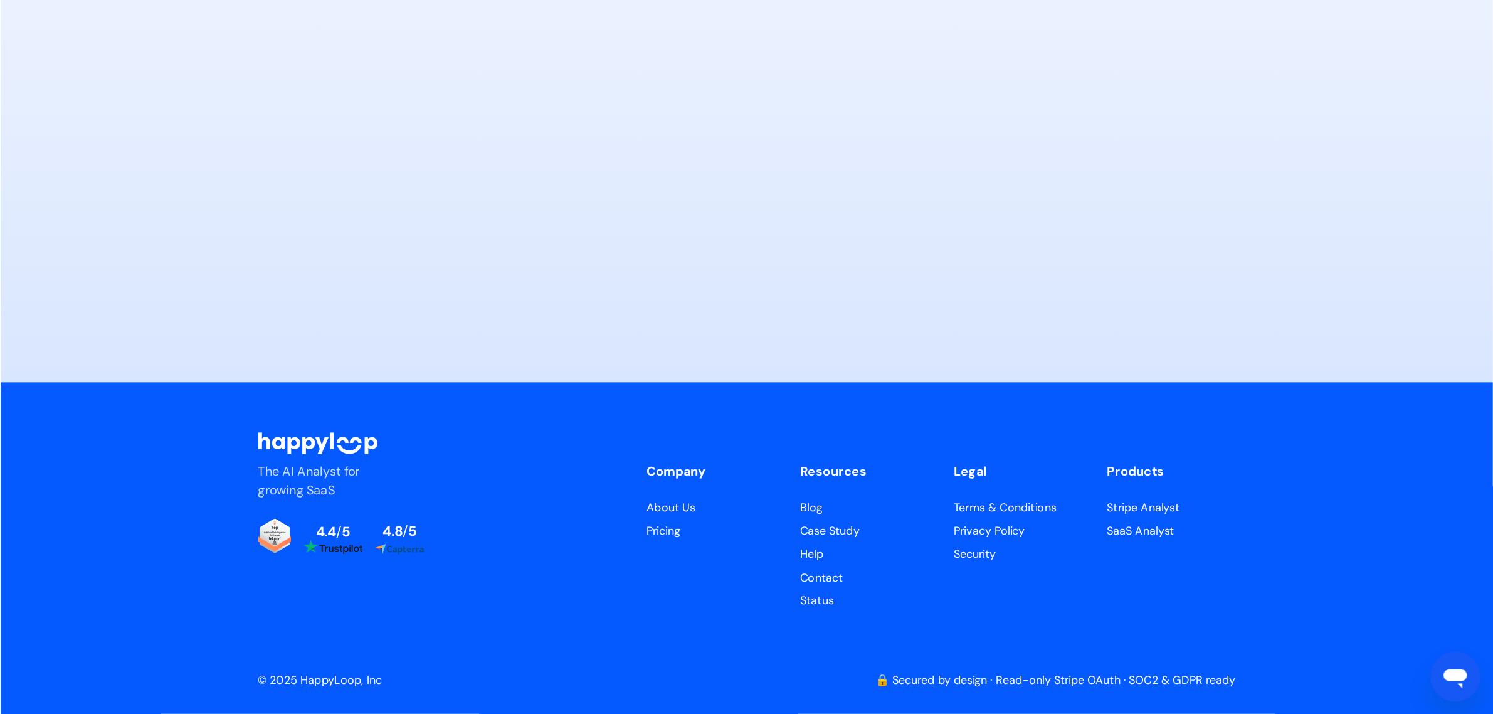
scroll to position [6190, 0]
